Goal: Task Accomplishment & Management: Use online tool/utility

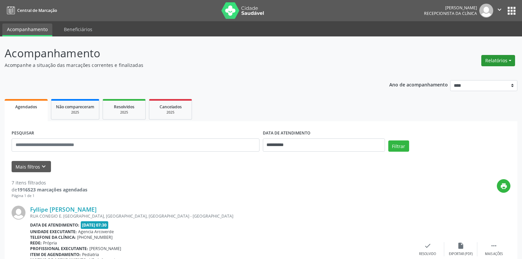
click at [511, 60] on button "Relatórios" at bounding box center [498, 60] width 34 height 11
click at [476, 73] on link "Agendamentos" at bounding box center [479, 74] width 71 height 9
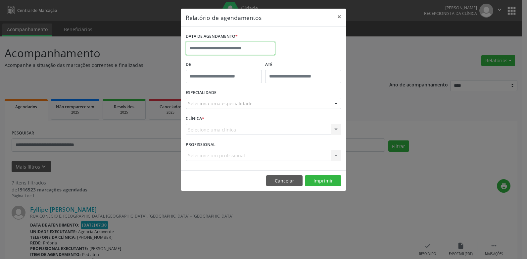
click at [239, 48] on input "text" at bounding box center [230, 48] width 89 height 13
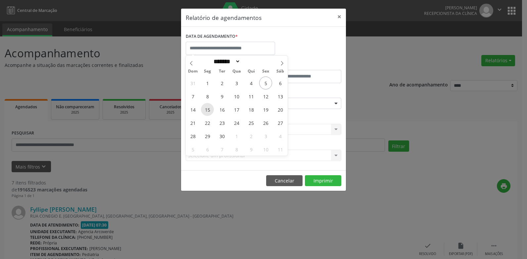
click at [208, 110] on span "15" at bounding box center [207, 109] width 13 height 13
type input "**********"
click at [208, 110] on span "15" at bounding box center [207, 109] width 13 height 13
click at [208, 110] on div "ESPECIALIDADE Seleciona uma especialidade Todas as especialidades Alergologia A…" at bounding box center [263, 101] width 159 height 26
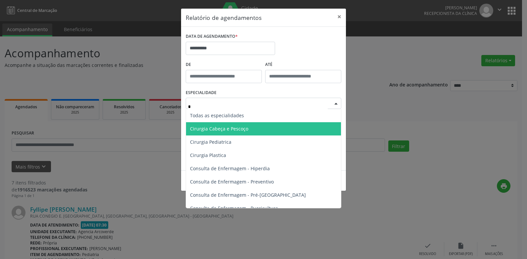
type input "**"
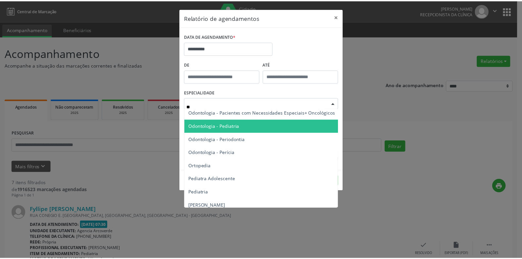
scroll to position [132, 0]
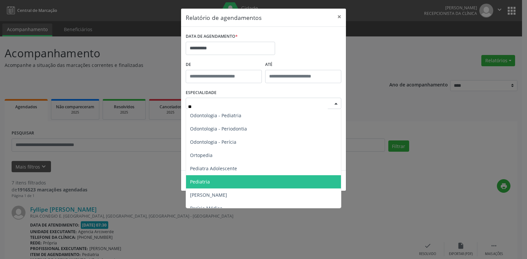
click at [209, 181] on span "Pediatria" at bounding box center [200, 181] width 20 height 6
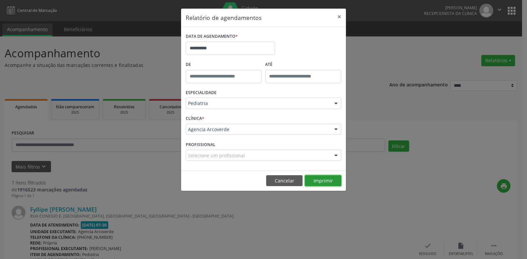
click at [322, 179] on button "Imprimir" at bounding box center [323, 180] width 36 height 11
click at [340, 16] on button "×" at bounding box center [339, 17] width 13 height 16
